Goal: Use online tool/utility: Utilize a website feature to perform a specific function

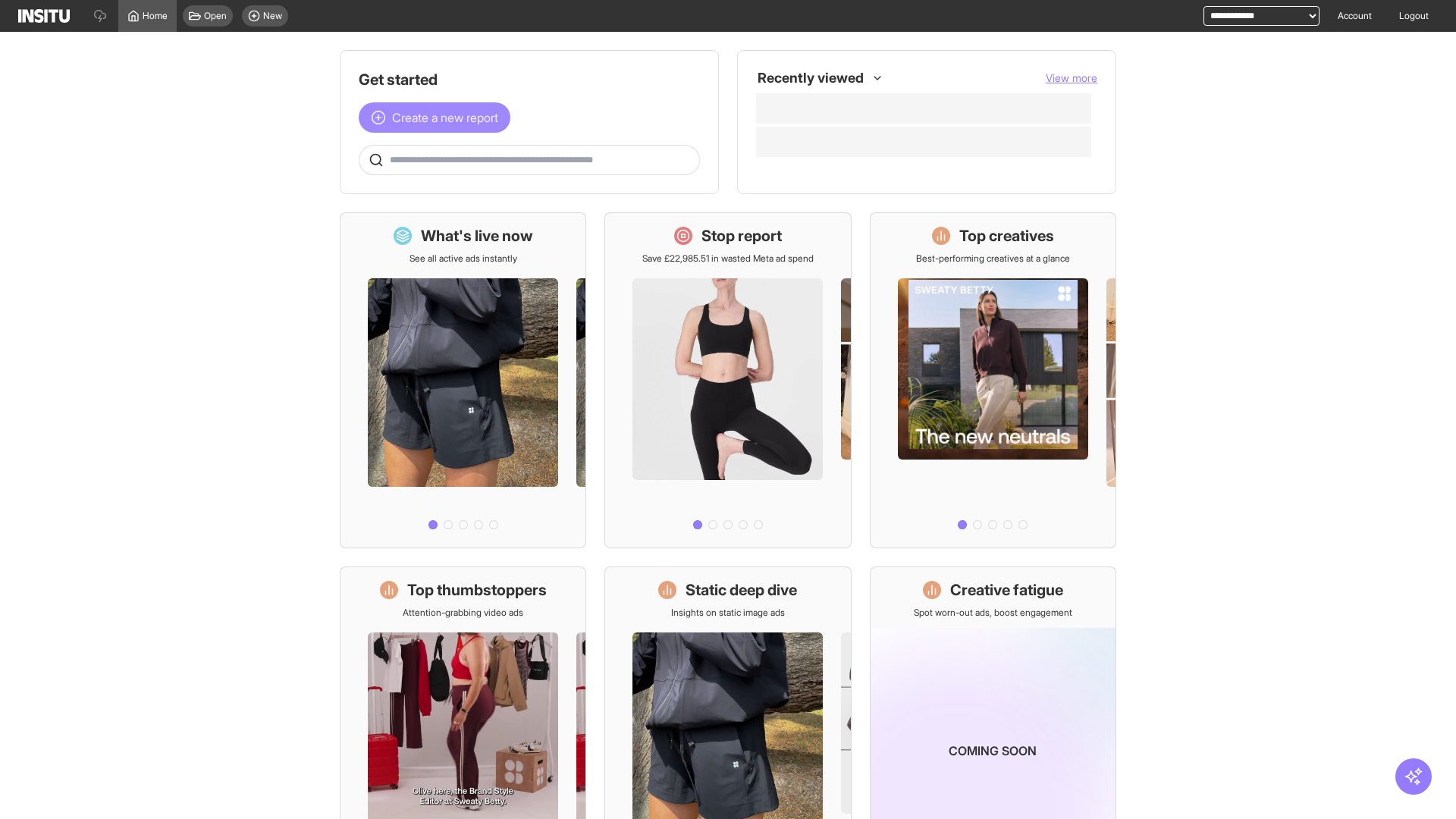
click at [439, 118] on span "Create a new report" at bounding box center [445, 117] width 106 height 18
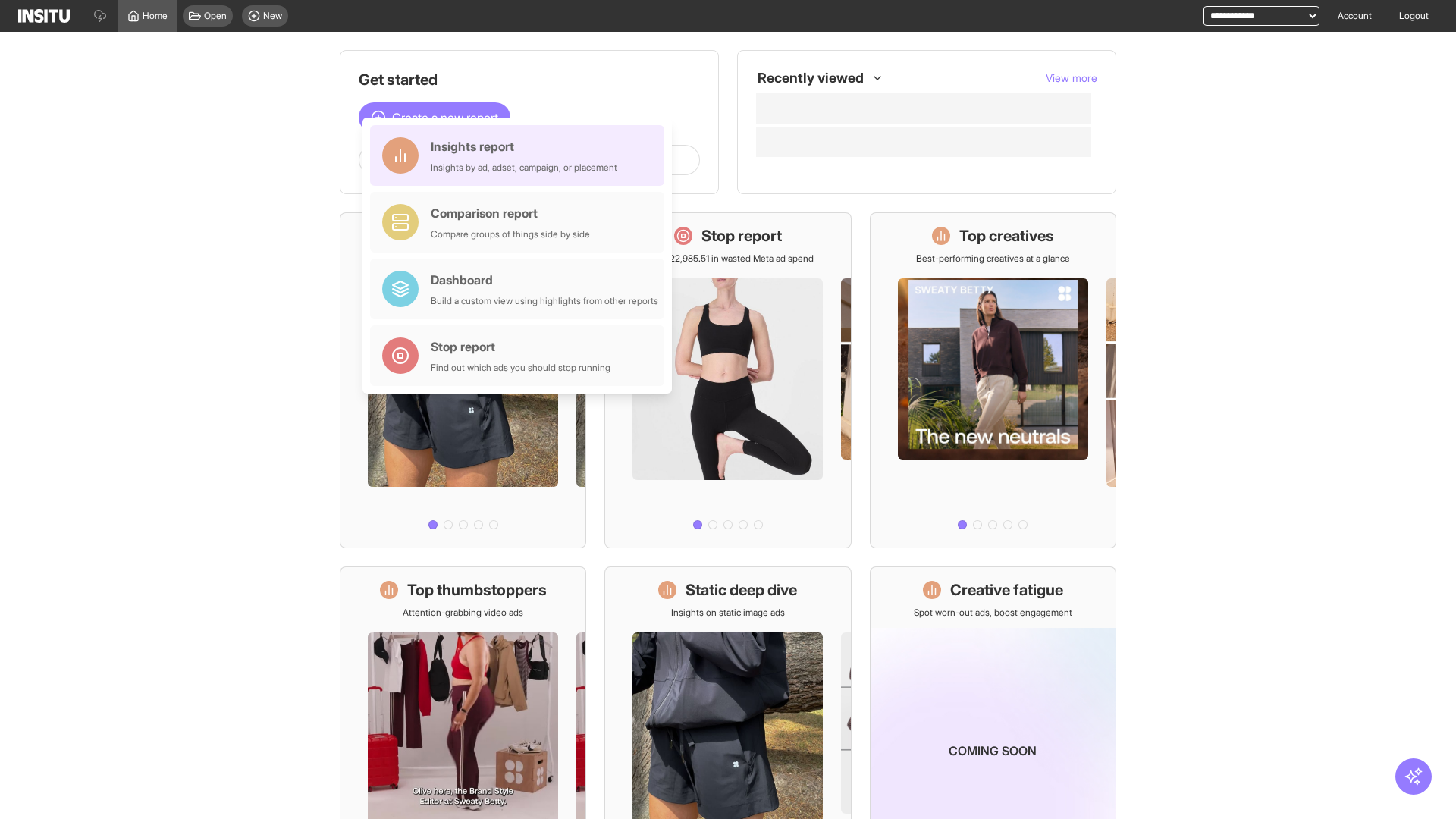
click at [521, 155] on div "Insights report Insights by ad, adset, campaign, or placement" at bounding box center [524, 155] width 186 height 36
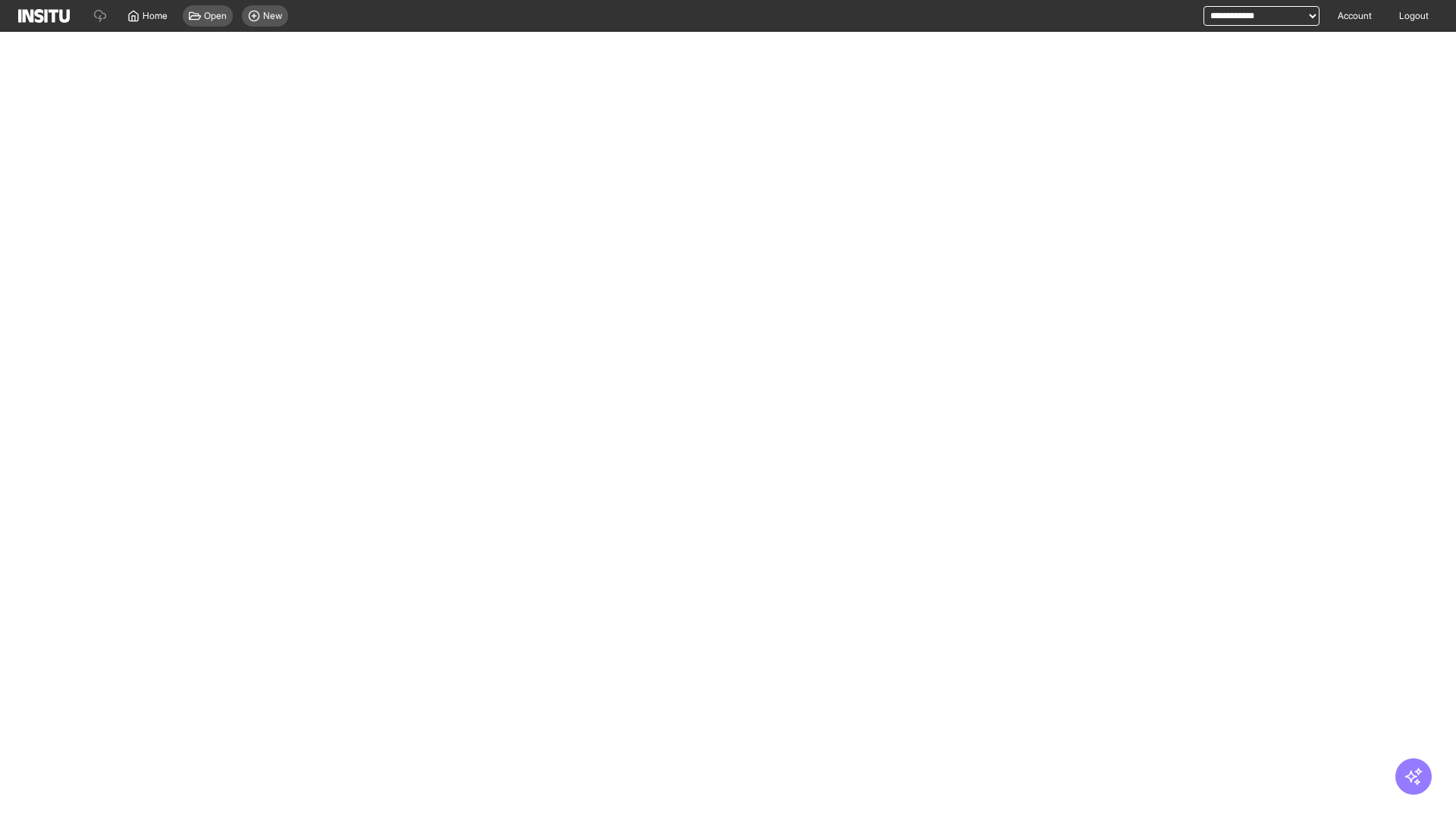
select select "**"
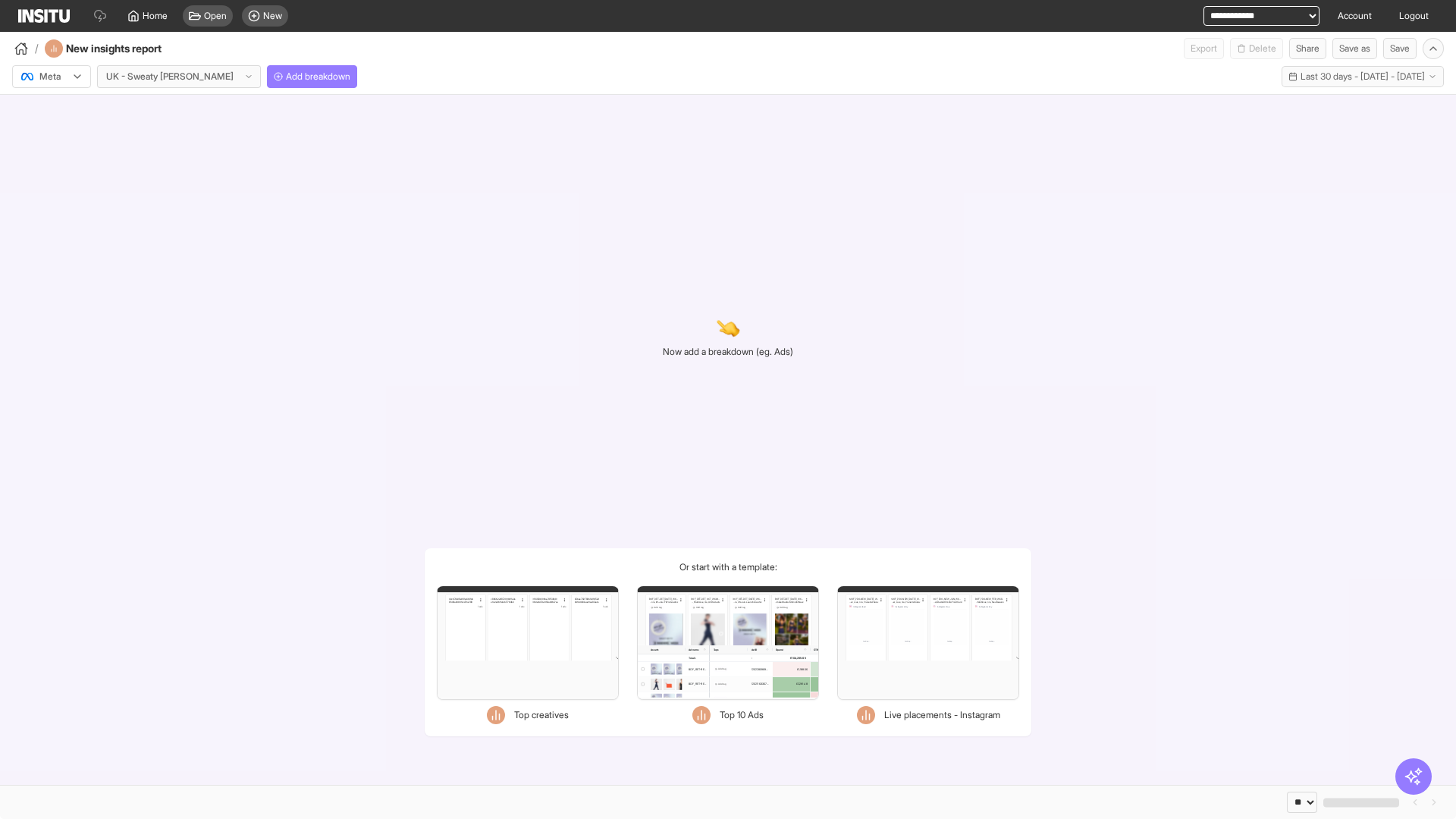
click at [51, 76] on div at bounding box center [41, 76] width 42 height 15
